Goal: Check status

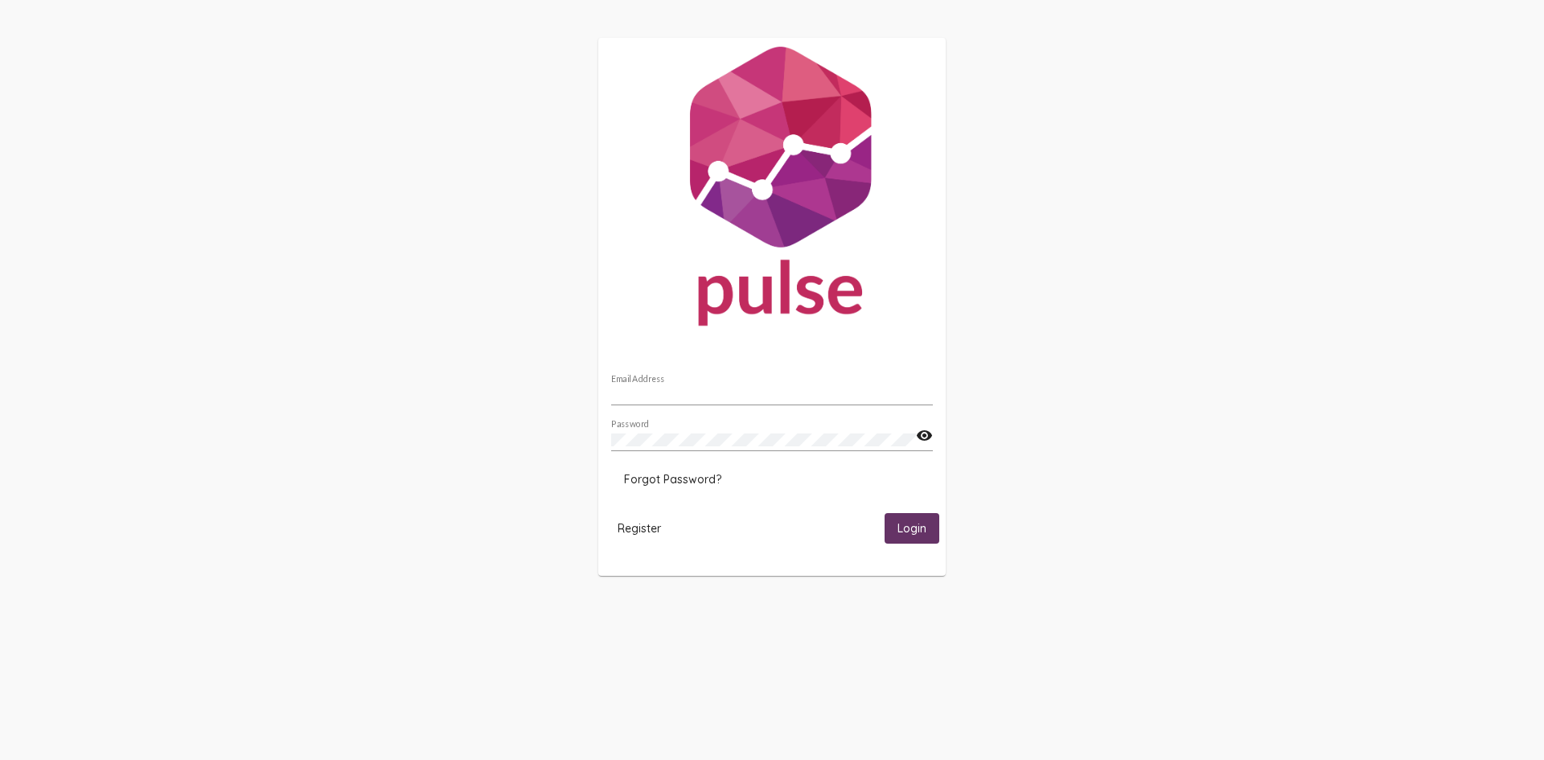
type input "[PERSON_NAME][EMAIL_ADDRESS][DOMAIN_NAME]"
click at [918, 515] on mat-card-actions "Register Login" at bounding box center [772, 527] width 334 height 43
click at [896, 536] on button "Login" at bounding box center [911, 528] width 55 height 30
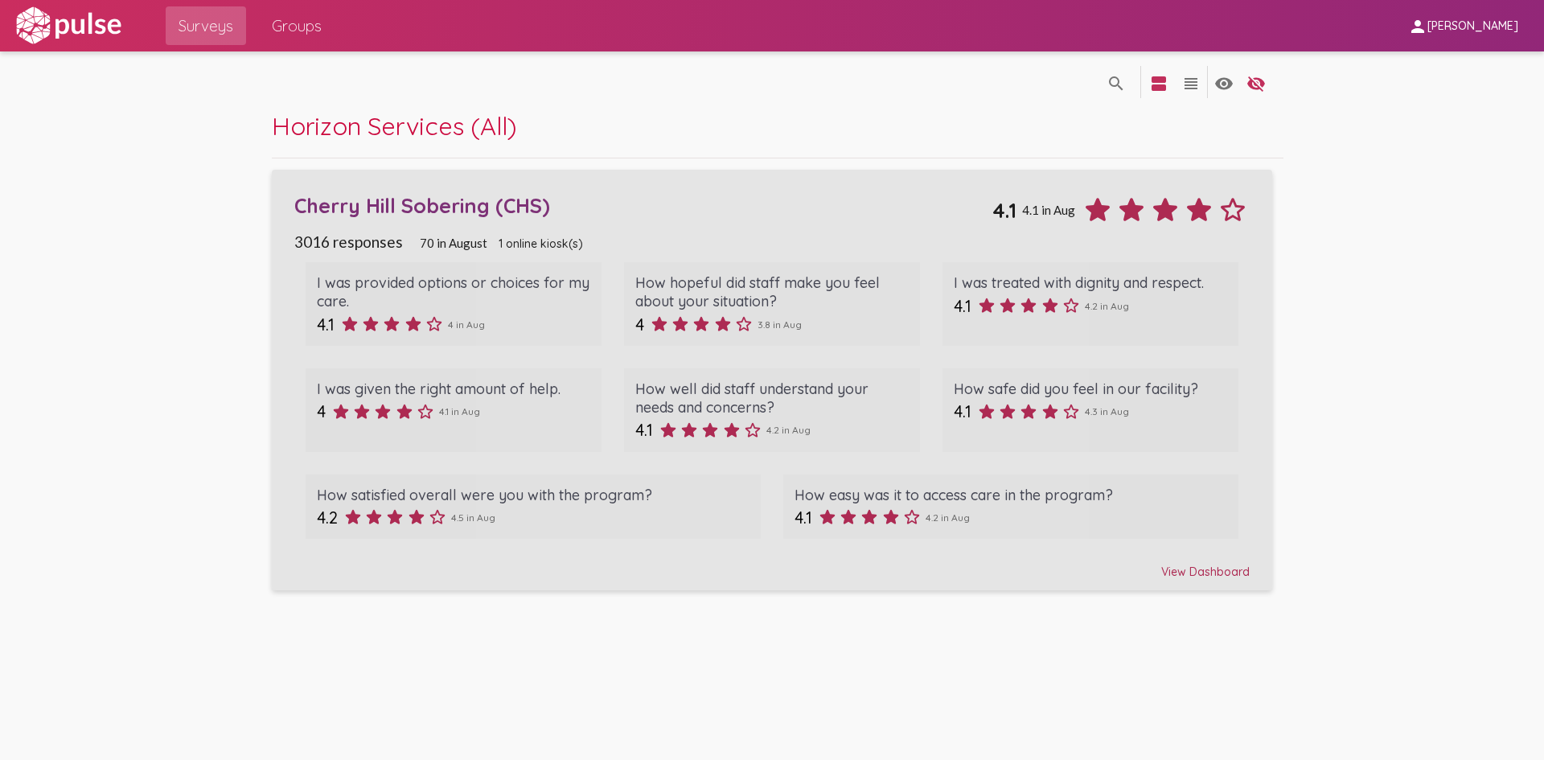
click at [400, 209] on div "Cherry Hill Sobering (CHS)" at bounding box center [643, 205] width 698 height 25
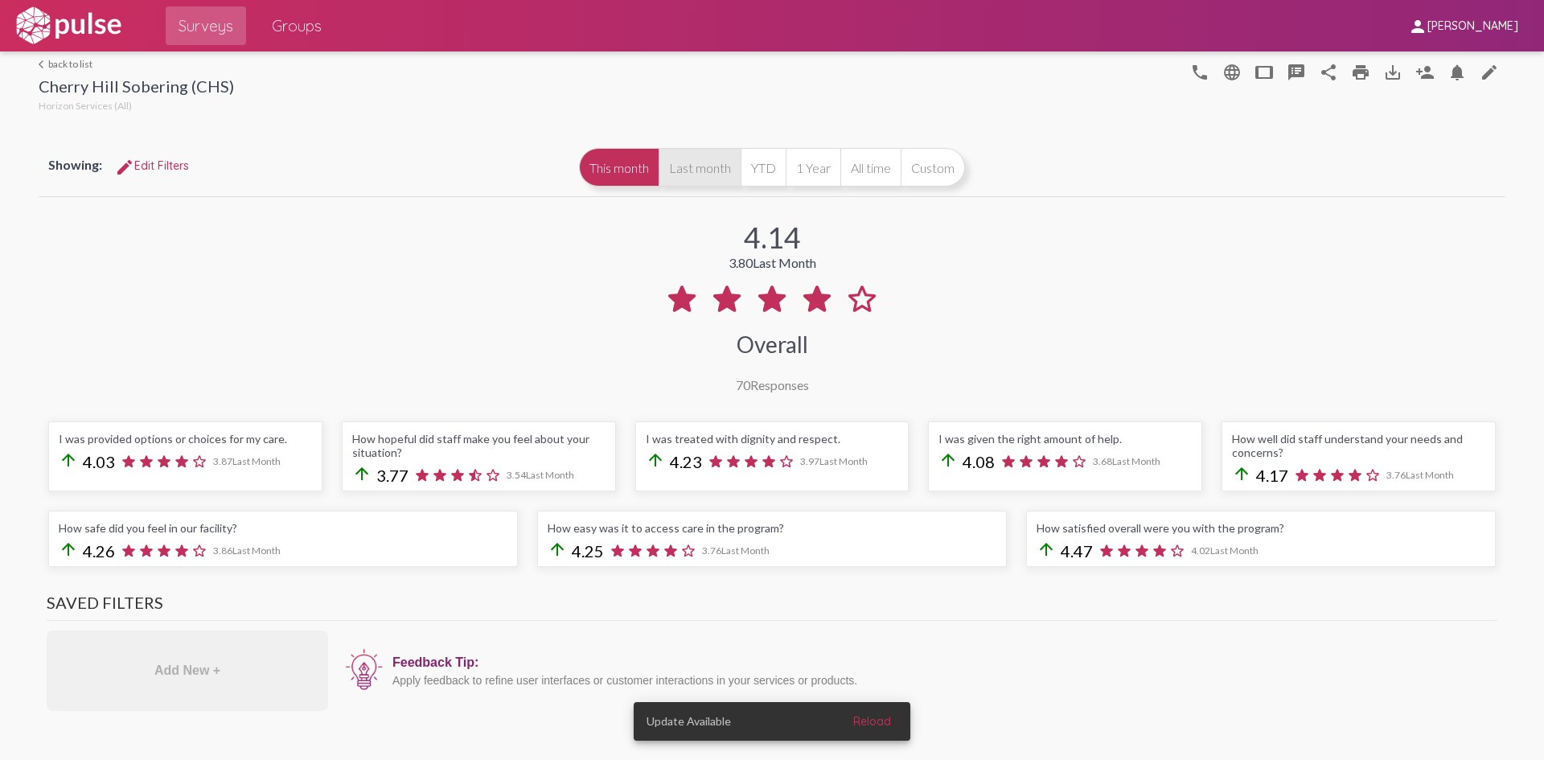
click at [686, 162] on button "Last month" at bounding box center [699, 167] width 82 height 39
click at [583, 172] on button "This month" at bounding box center [619, 167] width 80 height 39
